Goal: Task Accomplishment & Management: Use online tool/utility

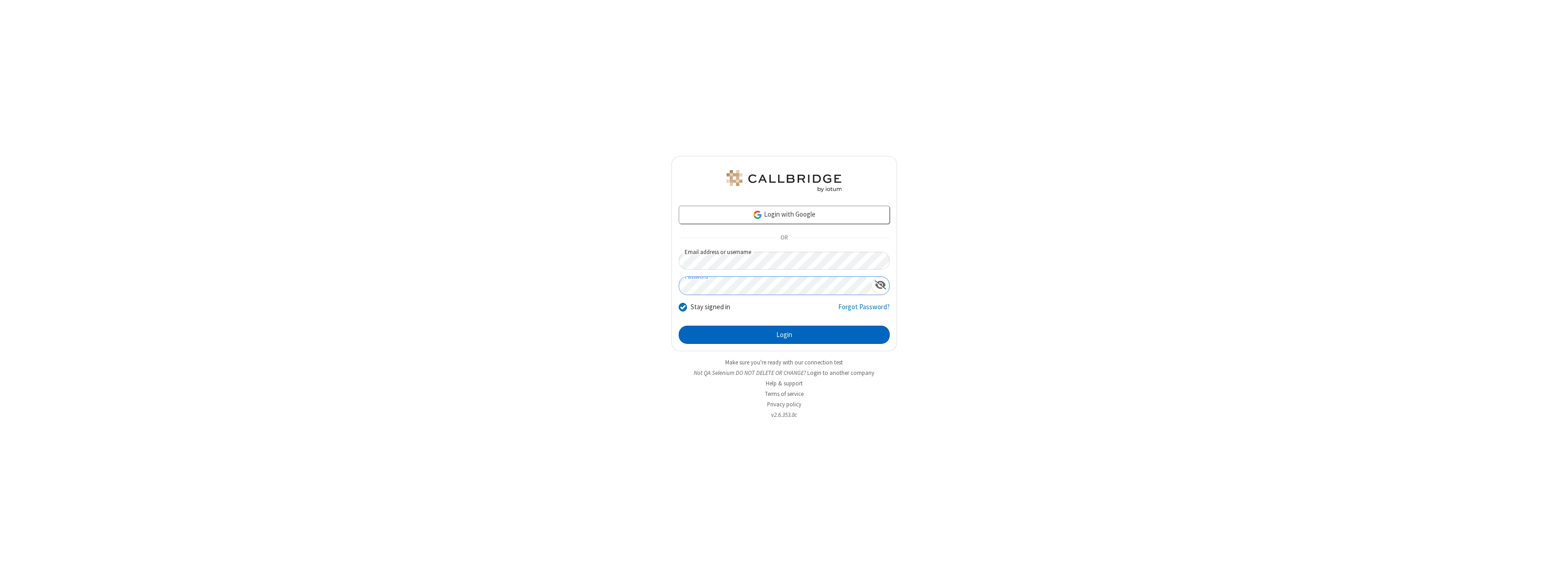
click at [784, 335] on button "Login" at bounding box center [784, 335] width 211 height 18
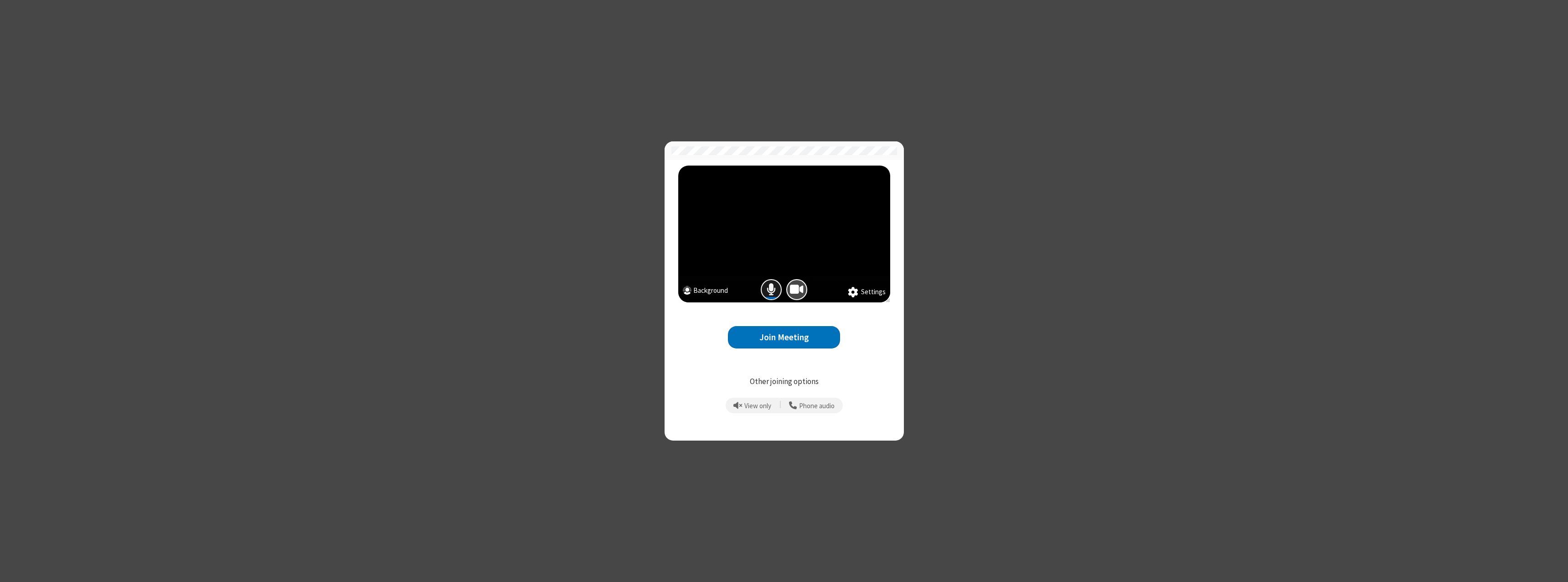
click at [771, 289] on span "Mic is on" at bounding box center [771, 289] width 9 height 13
click at [784, 337] on button "Join Meeting" at bounding box center [784, 337] width 112 height 23
